Goal: Task Accomplishment & Management: Use online tool/utility

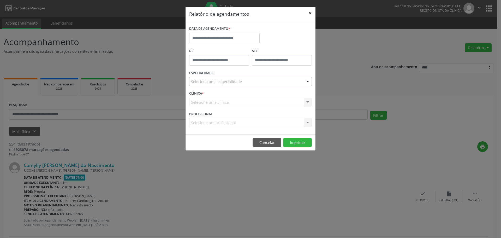
drag, startPoint x: 311, startPoint y: 13, endPoint x: 309, endPoint y: 26, distance: 14.0
click at [311, 12] on button "×" at bounding box center [310, 13] width 10 height 13
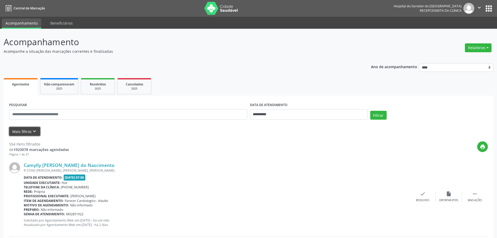
click at [27, 131] on button "Mais filtros keyboard_arrow_down" at bounding box center [24, 131] width 31 height 9
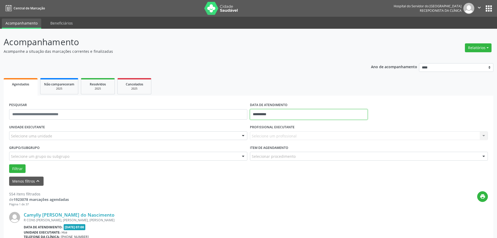
click at [280, 111] on input "**********" at bounding box center [309, 114] width 118 height 10
click at [326, 154] on span "13" at bounding box center [324, 152] width 10 height 10
type input "**********"
click at [326, 153] on span "13" at bounding box center [324, 152] width 10 height 10
drag, startPoint x: 135, startPoint y: 141, endPoint x: 127, endPoint y: 139, distance: 8.6
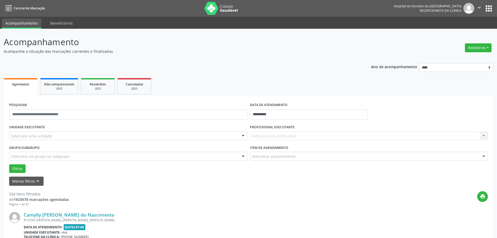
click at [135, 141] on div "UNIDADE EXECUTANTE Selecione uma unidade Todos as unidades Hse Nenhum resultado…" at bounding box center [128, 133] width 241 height 20
click at [87, 135] on div "Selecione uma unidade" at bounding box center [128, 135] width 238 height 9
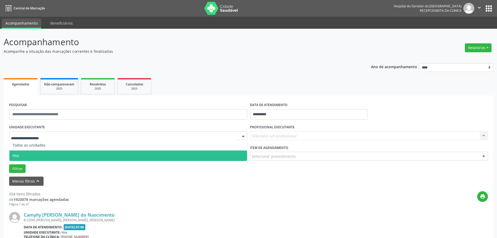
drag, startPoint x: 53, startPoint y: 155, endPoint x: 47, endPoint y: 160, distance: 8.2
click at [53, 156] on span "Hse" at bounding box center [128, 155] width 238 height 10
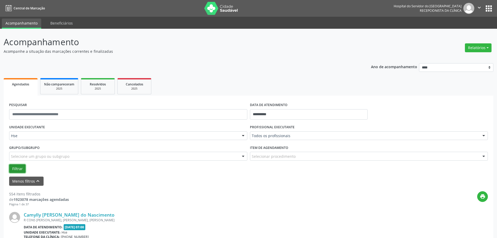
click at [19, 167] on button "Filtrar" at bounding box center [17, 168] width 16 height 9
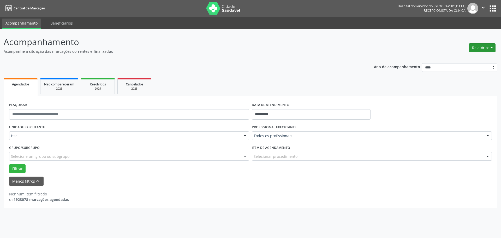
click at [483, 48] on button "Relatórios" at bounding box center [482, 47] width 27 height 9
click at [452, 61] on link "Agendamentos" at bounding box center [468, 58] width 56 height 7
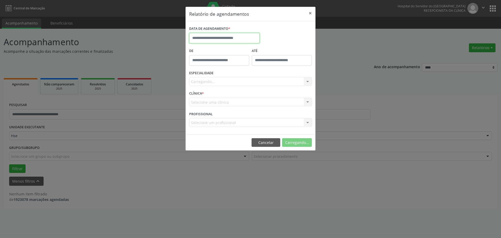
click at [230, 33] on input "text" at bounding box center [224, 38] width 70 height 10
click at [265, 72] on span "13" at bounding box center [264, 76] width 10 height 10
type input "**********"
click at [237, 82] on div "Carregando... Todas as especialidades Alergologia Angiologia Arritmologia Cardi…" at bounding box center [250, 81] width 123 height 9
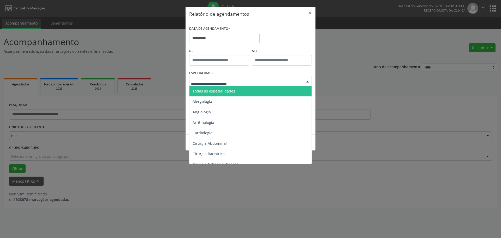
click at [250, 83] on div at bounding box center [250, 81] width 123 height 9
click at [242, 89] on span "Todas as especialidades" at bounding box center [250, 91] width 123 height 10
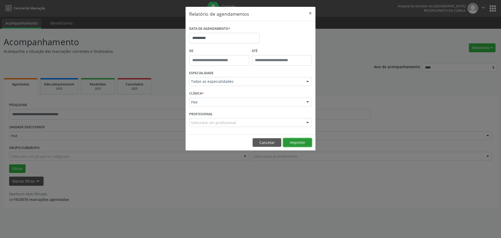
click at [299, 142] on button "Imprimir" at bounding box center [297, 142] width 29 height 9
